Goal: Find specific page/section: Find specific page/section

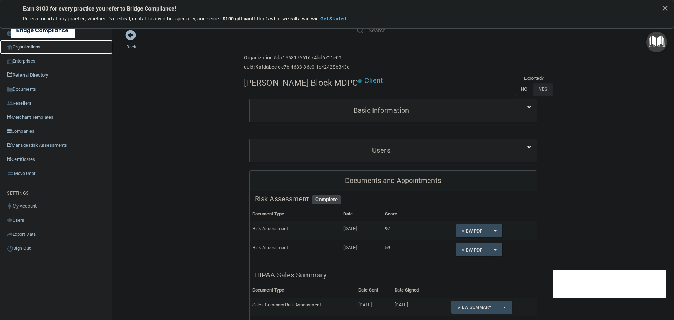
click at [25, 45] on link "Organizations" at bounding box center [56, 47] width 113 height 14
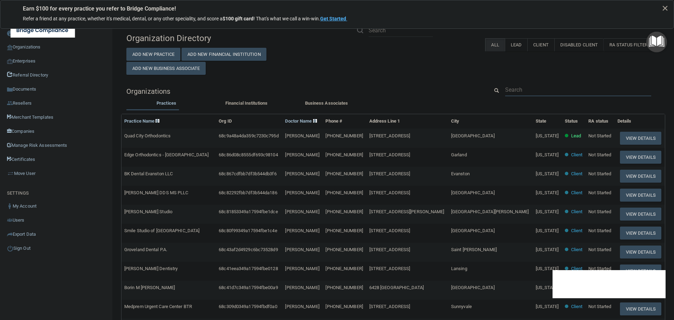
click at [521, 90] on input "text" at bounding box center [578, 89] width 146 height 13
paste input "[PERSON_NAME][EMAIL_ADDRESS][DOMAIN_NAME]"
type input "[PERSON_NAME][EMAIL_ADDRESS][DOMAIN_NAME]"
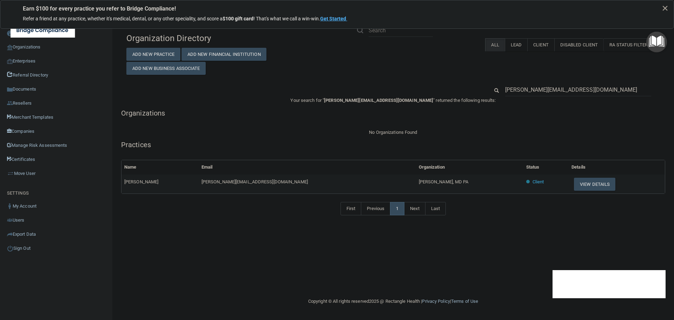
drag, startPoint x: 391, startPoint y: 184, endPoint x: 330, endPoint y: 186, distance: 60.8
click at [330, 186] on tr "[PERSON_NAME] [PERSON_NAME][EMAIL_ADDRESS][DOMAIN_NAME] [PERSON_NAME], MD PA Cl…" at bounding box center [394, 184] width 544 height 19
copy tr "[PERSON_NAME], MD PA"
click at [521, 91] on input "[PERSON_NAME][EMAIL_ADDRESS][DOMAIN_NAME]" at bounding box center [578, 89] width 146 height 13
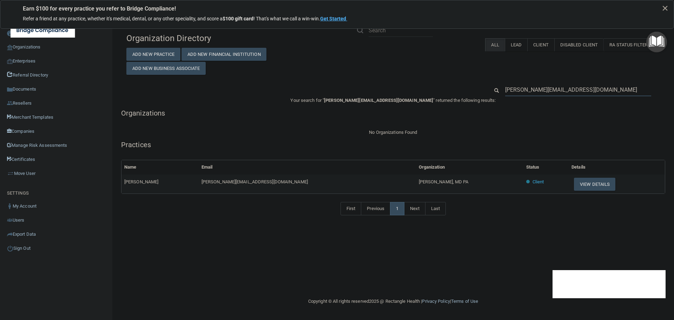
click at [521, 91] on input "[PERSON_NAME][EMAIL_ADDRESS][DOMAIN_NAME]" at bounding box center [578, 89] width 146 height 13
paste input "[PERSON_NAME] DDS MS PLLC"
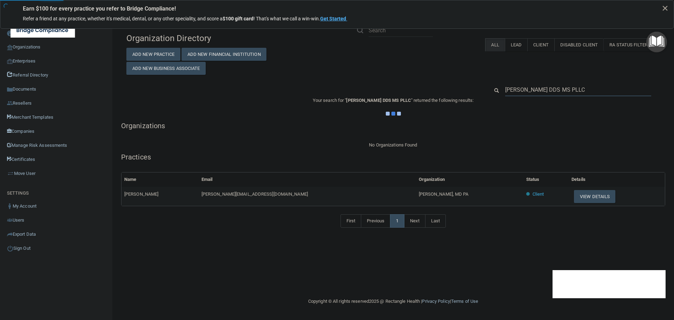
type input "[PERSON_NAME] DDS MS PLLC"
click at [446, 76] on div "Organization Directory Add New Practice Add New Financial Institution Add New B…" at bounding box center [393, 134] width 534 height 209
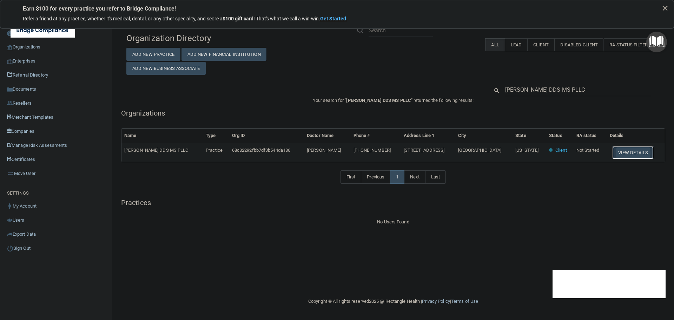
click at [625, 150] on button "View Details" at bounding box center [633, 152] width 41 height 13
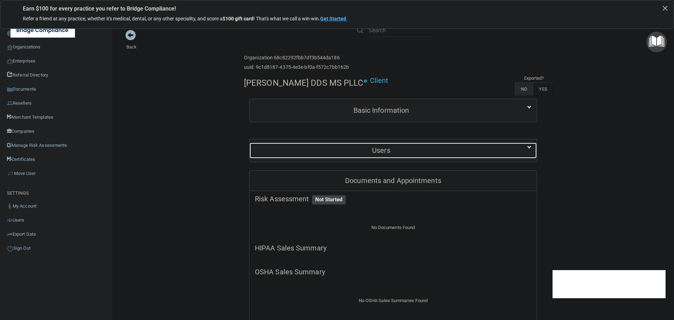
click at [379, 146] on h5 "Users" at bounding box center [381, 150] width 253 height 8
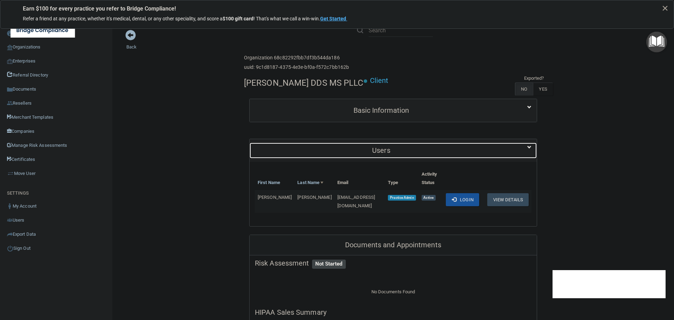
click at [379, 146] on div "Users" at bounding box center [381, 151] width 263 height 16
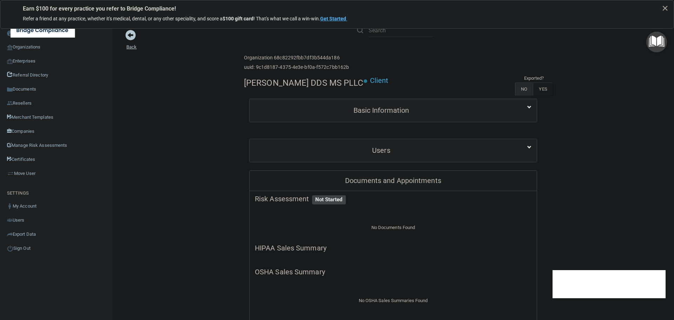
click at [133, 47] on link "Back" at bounding box center [131, 43] width 10 height 14
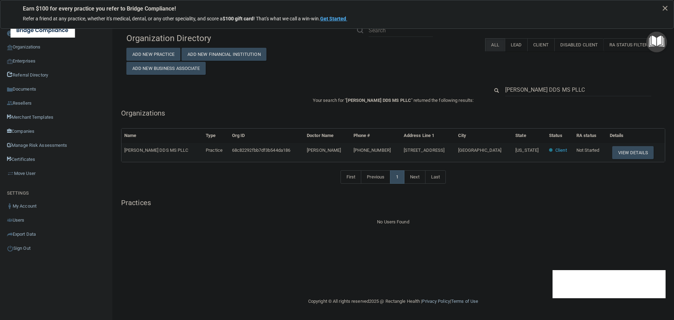
drag, startPoint x: 537, startPoint y: 90, endPoint x: 614, endPoint y: 93, distance: 77.0
click at [614, 93] on input "[PERSON_NAME] DDS MS PLLC" at bounding box center [578, 89] width 146 height 13
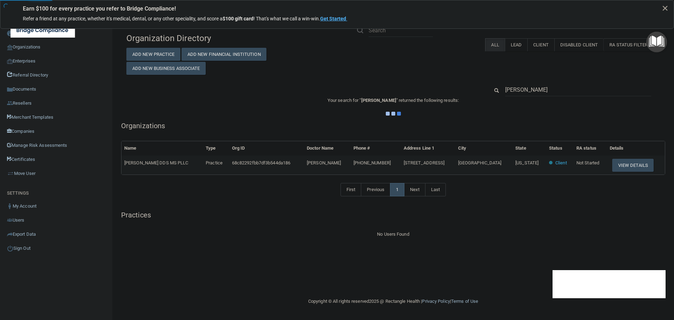
type input "[PERSON_NAME]"
click at [519, 116] on div at bounding box center [393, 113] width 544 height 8
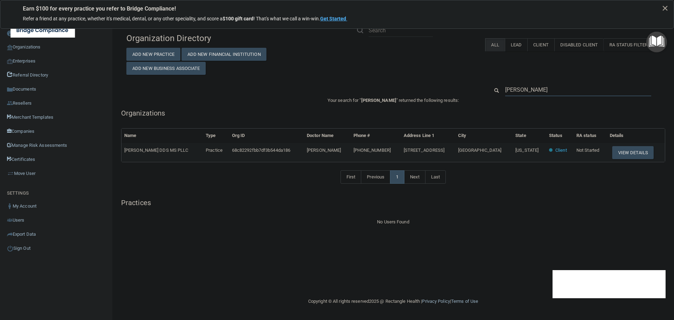
drag, startPoint x: 555, startPoint y: 86, endPoint x: 470, endPoint y: 88, distance: 85.4
click at [470, 88] on div "[PERSON_NAME]" at bounding box center [393, 89] width 544 height 13
paste input "336) 945-0735"
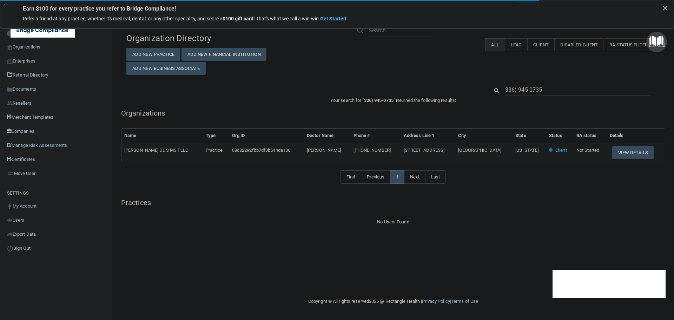
type input "336) 945-0735"
